Goal: Contribute content: Add original content to the website for others to see

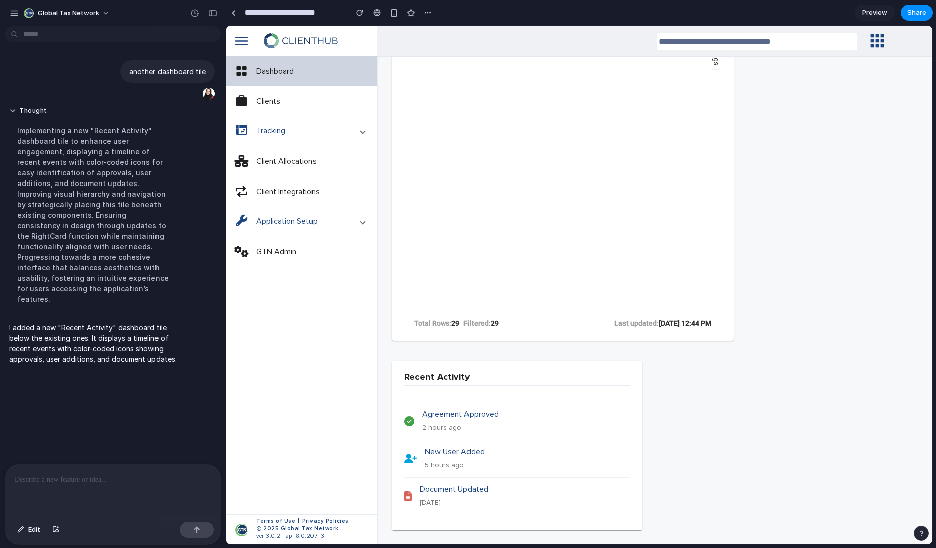
scroll to position [198, 0]
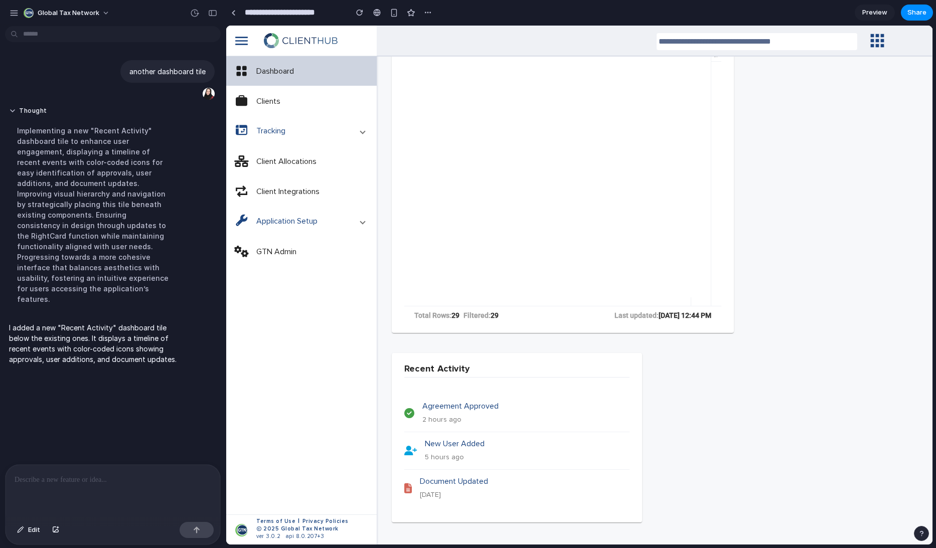
click at [423, 361] on gtn-template-card-header "Recent Activity" at bounding box center [436, 369] width 65 height 16
drag, startPoint x: 407, startPoint y: 361, endPoint x: 486, endPoint y: 358, distance: 79.3
click at [486, 358] on mat-card "Recent Activity Agreement Approved 2 hours ago New User Added 5 hours ago Docum…" at bounding box center [517, 438] width 250 height 170
click at [510, 361] on mat-card-title "Recent Activity" at bounding box center [516, 369] width 225 height 17
click at [102, 477] on p at bounding box center [113, 480] width 197 height 12
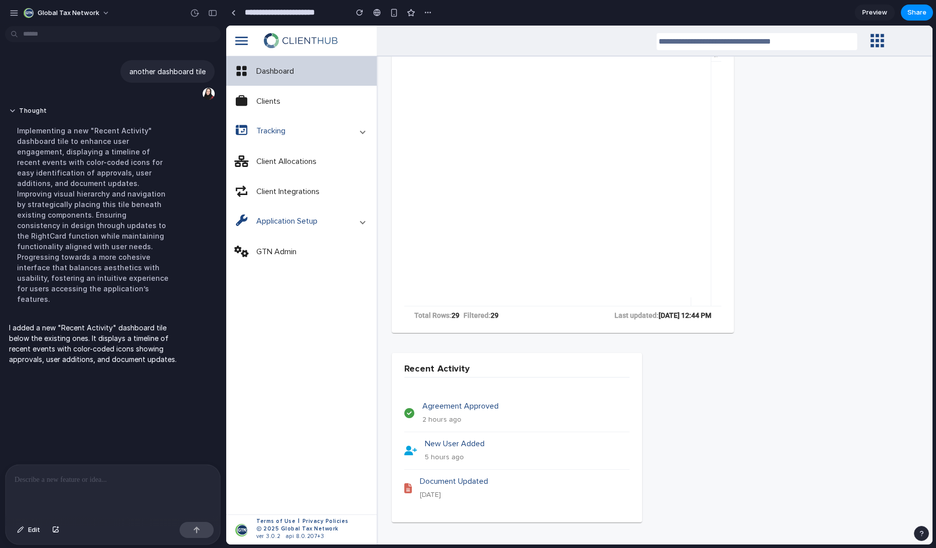
click at [102, 477] on p at bounding box center [113, 480] width 197 height 12
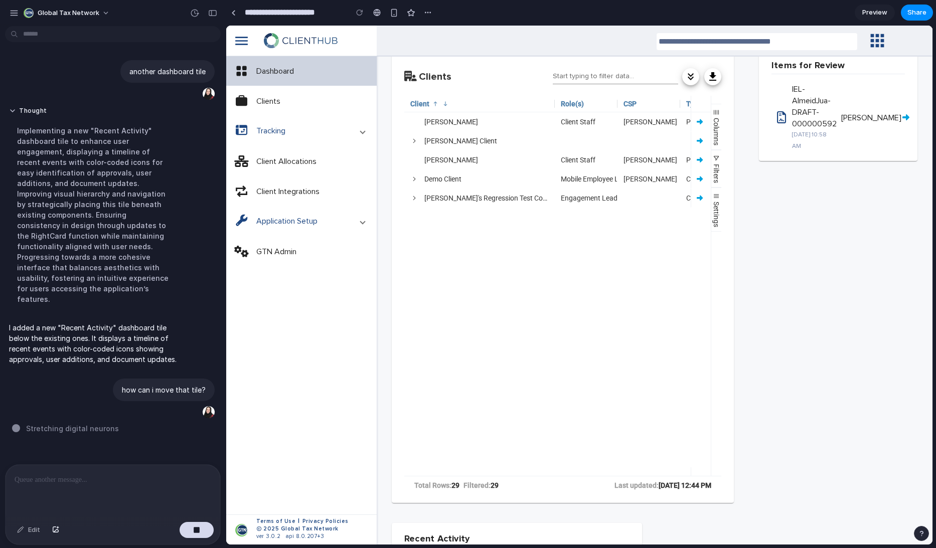
scroll to position [0, 0]
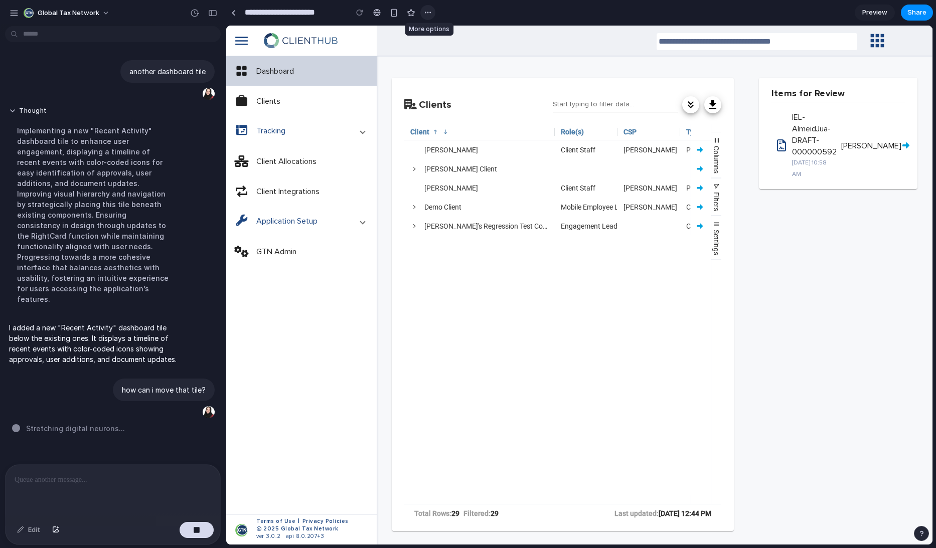
click at [428, 11] on div "button" at bounding box center [428, 13] width 8 height 8
click at [428, 11] on div "Duplicate Delete" at bounding box center [468, 274] width 936 height 548
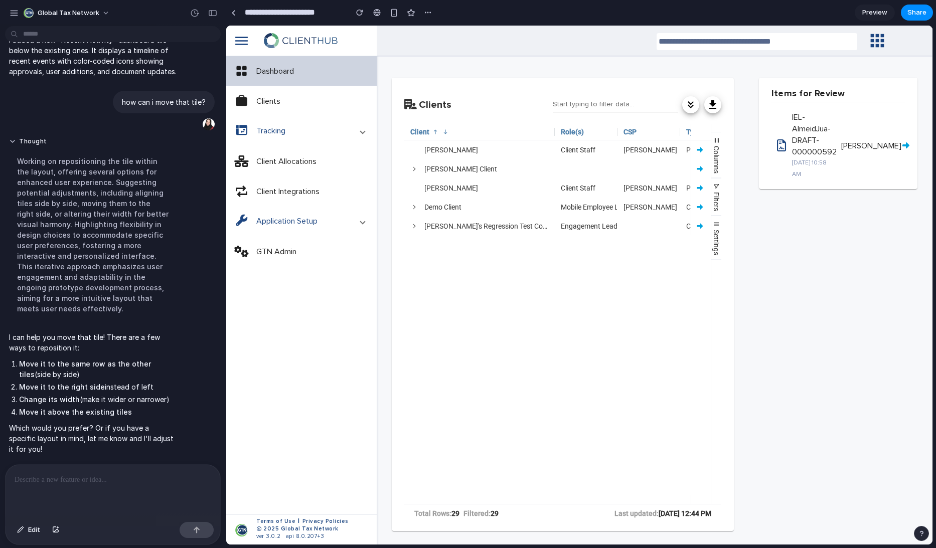
click at [61, 416] on span "I can help you move that tile! There are a few ways to reposition it: Move it t…" at bounding box center [93, 393] width 168 height 122
click at [81, 478] on p at bounding box center [111, 480] width 193 height 12
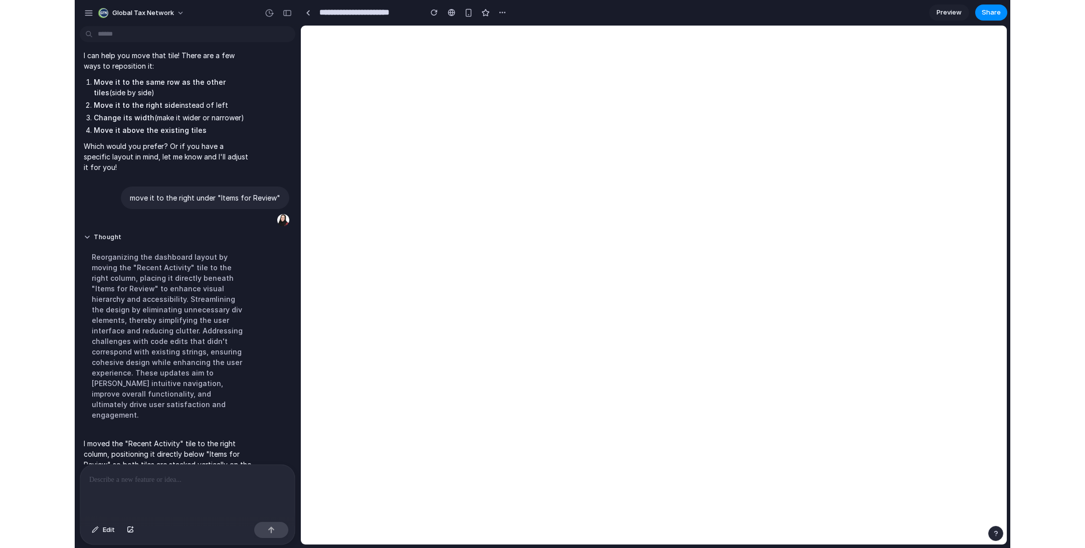
scroll to position [220, 0]
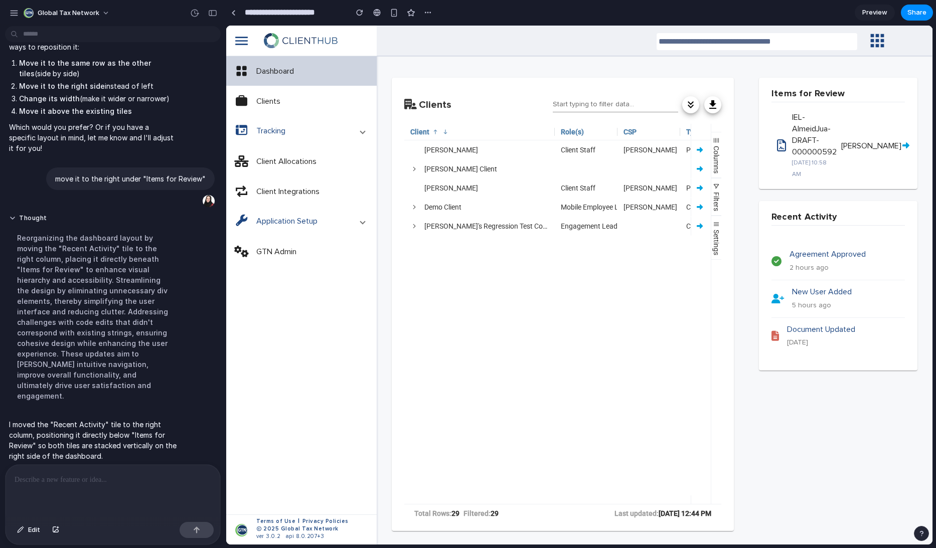
click at [244, 38] on icon "menu" at bounding box center [241, 41] width 30 height 30
click at [239, 45] on icon "menu" at bounding box center [241, 41] width 30 height 30
